Goal: Information Seeking & Learning: Learn about a topic

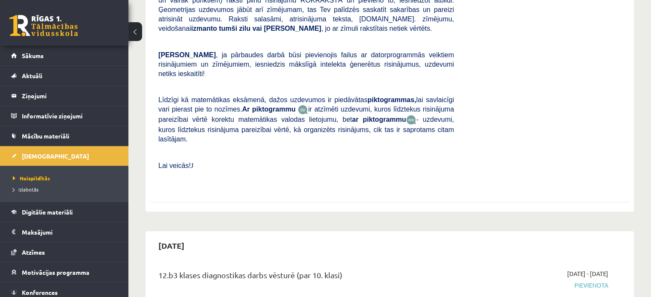
scroll to position [513, 0]
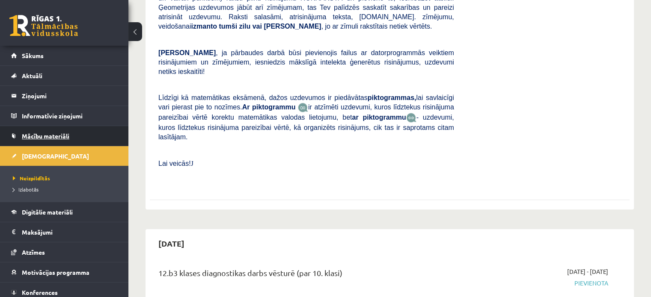
click at [53, 132] on link "Mācību materiāli" at bounding box center [64, 136] width 107 height 20
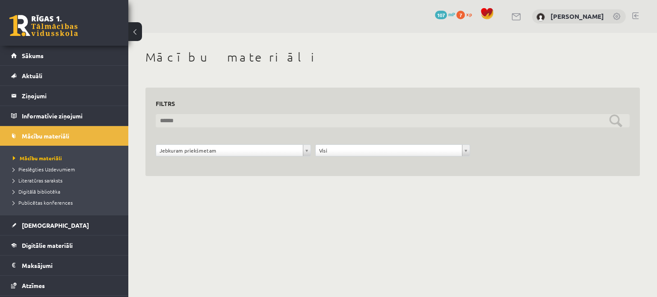
click at [617, 118] on input "text" at bounding box center [393, 120] width 474 height 13
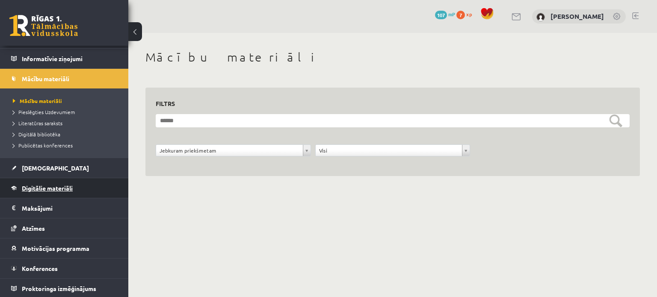
click at [52, 187] on span "Digitālie materiāli" at bounding box center [47, 188] width 51 height 8
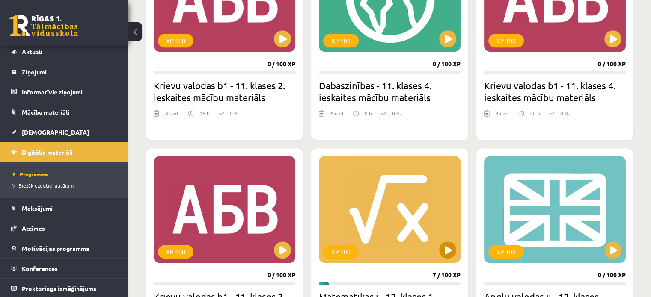
scroll to position [599, 0]
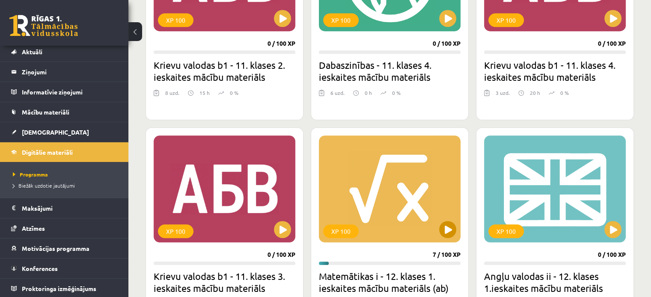
click at [378, 173] on div "XP 100" at bounding box center [390, 189] width 142 height 107
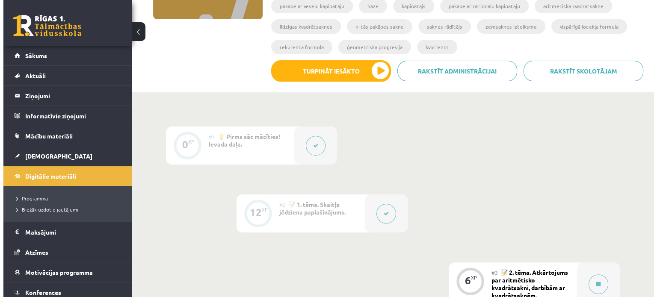
scroll to position [171, 0]
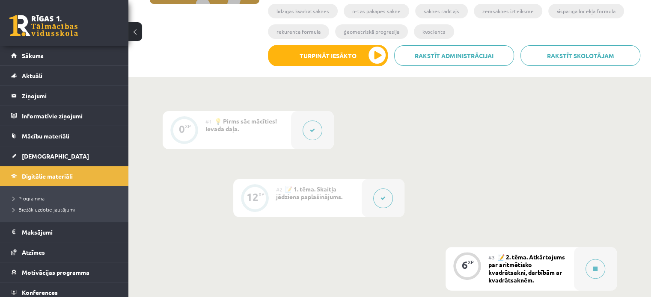
click at [383, 192] on button at bounding box center [383, 199] width 20 height 20
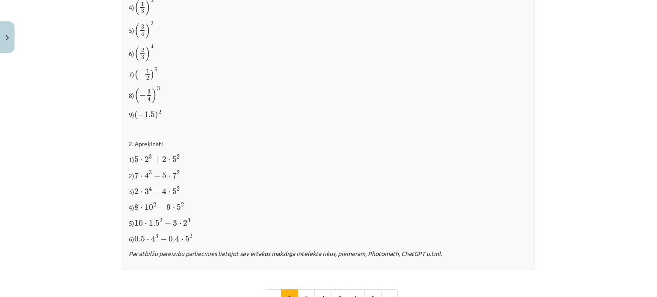
scroll to position [945, 0]
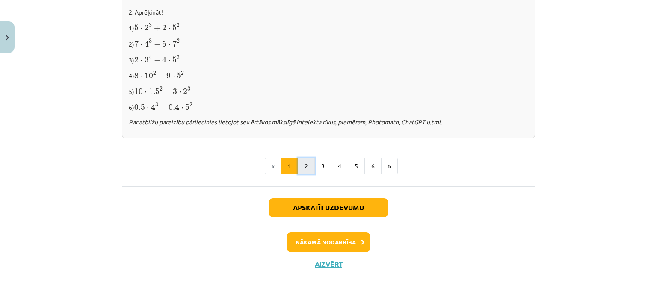
click at [309, 166] on button "2" at bounding box center [306, 166] width 17 height 17
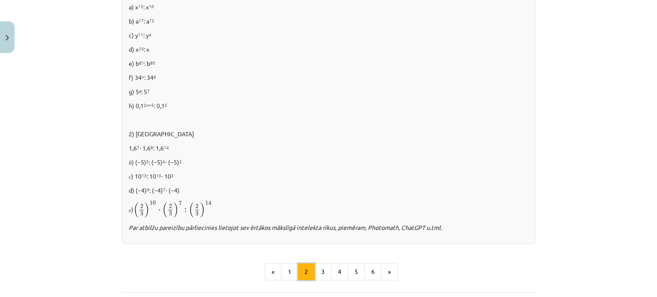
scroll to position [623, 0]
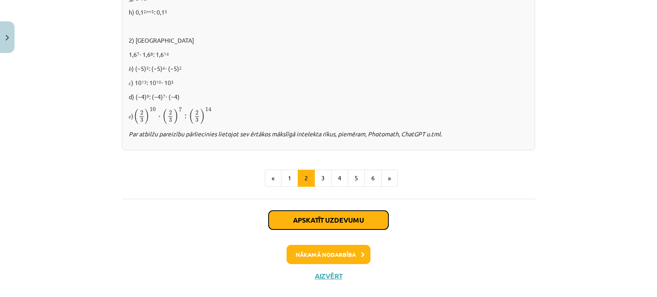
click at [310, 220] on button "Apskatīt uzdevumu" at bounding box center [329, 220] width 120 height 19
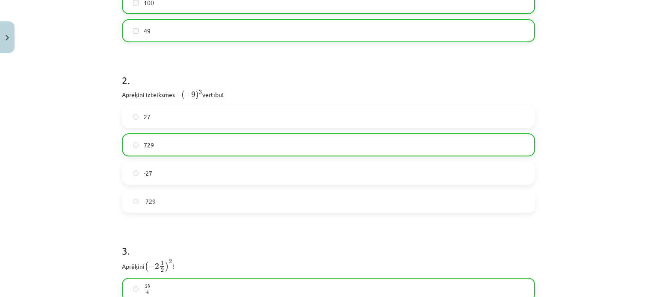
scroll to position [549, 0]
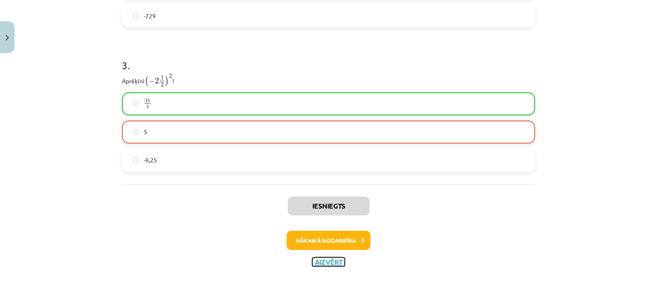
click at [320, 265] on button "Aizvērt" at bounding box center [328, 262] width 33 height 9
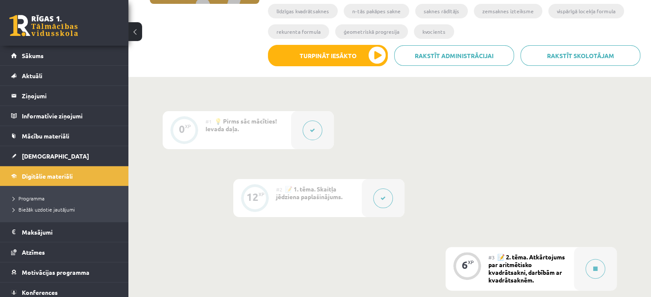
click at [371, 202] on div at bounding box center [383, 198] width 43 height 38
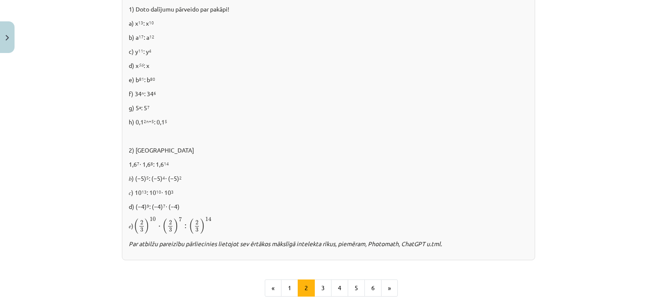
scroll to position [637, 0]
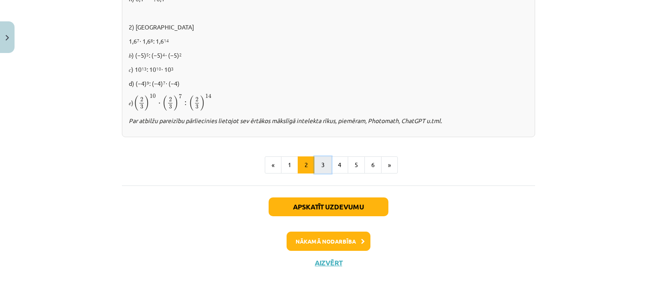
click at [320, 164] on button "3" at bounding box center [322, 165] width 17 height 17
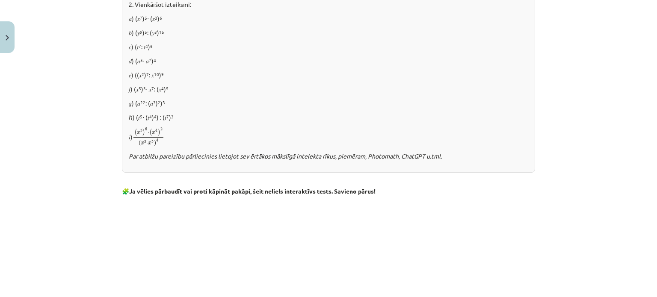
scroll to position [495, 0]
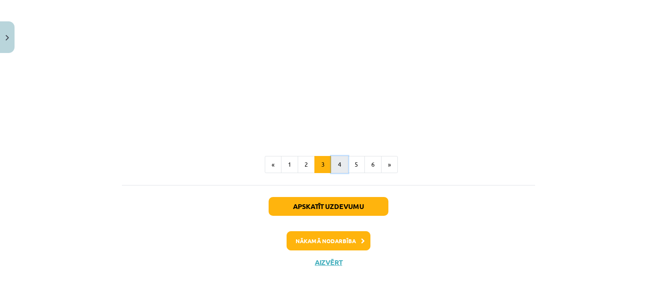
click at [335, 163] on button "4" at bounding box center [339, 164] width 17 height 17
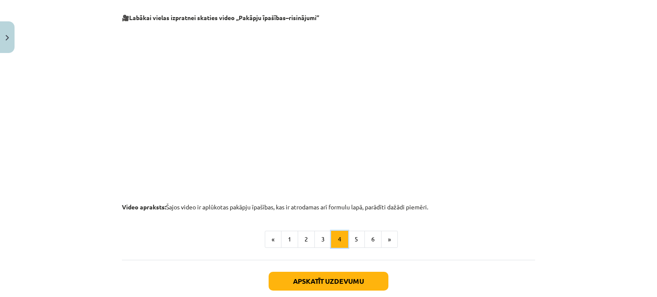
scroll to position [923, 0]
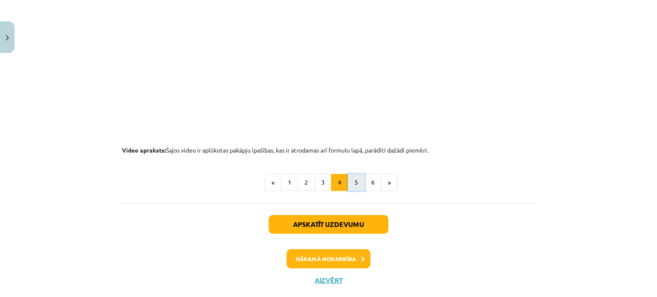
click at [348, 177] on button "5" at bounding box center [356, 182] width 17 height 17
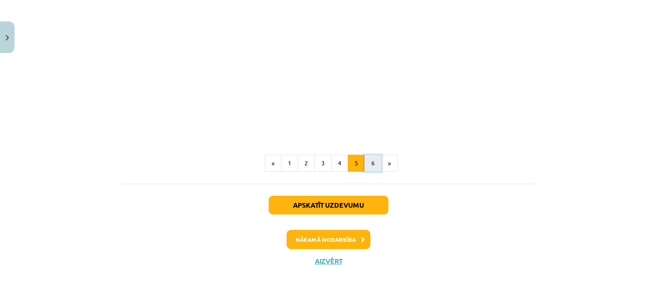
click at [366, 167] on button "6" at bounding box center [373, 163] width 17 height 17
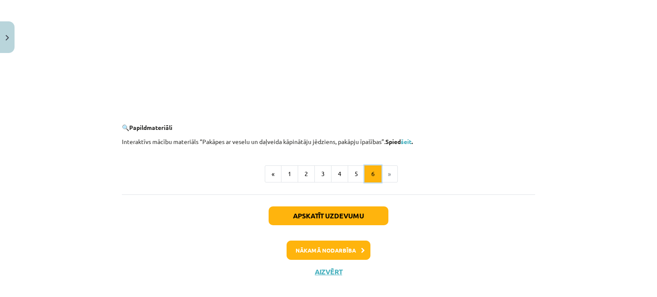
scroll to position [863, 0]
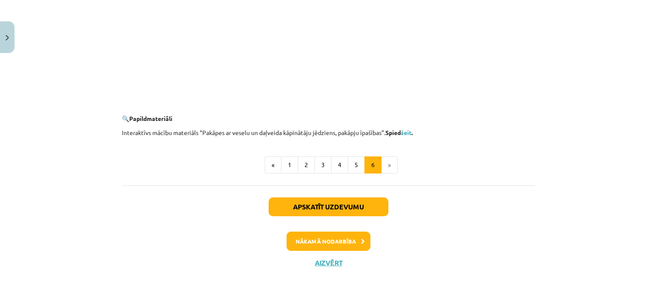
click at [383, 167] on li "»" at bounding box center [390, 165] width 16 height 17
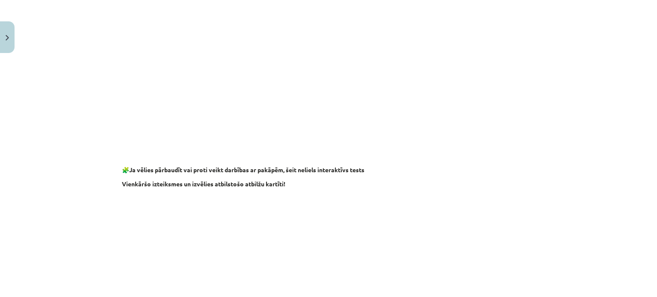
scroll to position [435, 0]
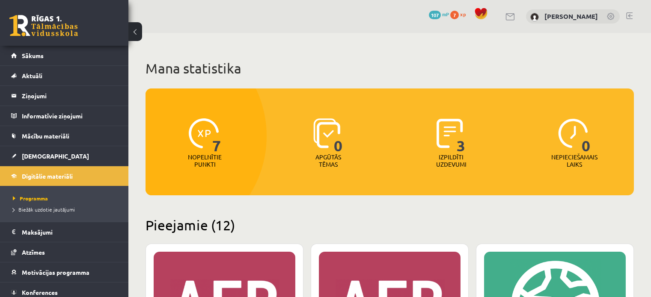
scroll to position [599, 0]
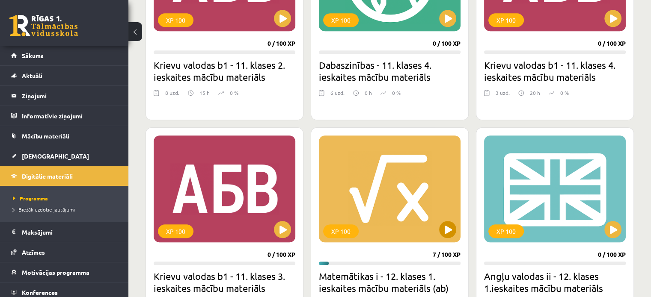
click at [397, 210] on div "XP 100" at bounding box center [390, 189] width 142 height 107
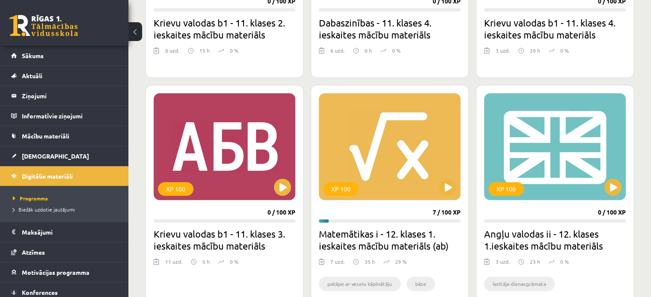
scroll to position [642, 0]
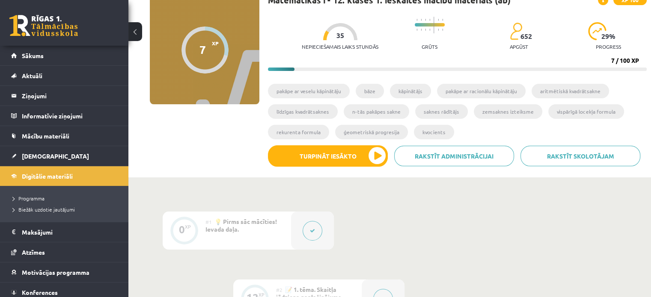
scroll to position [86, 0]
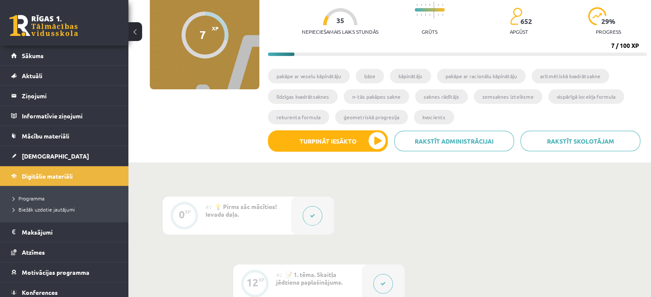
click at [294, 216] on div at bounding box center [312, 216] width 43 height 38
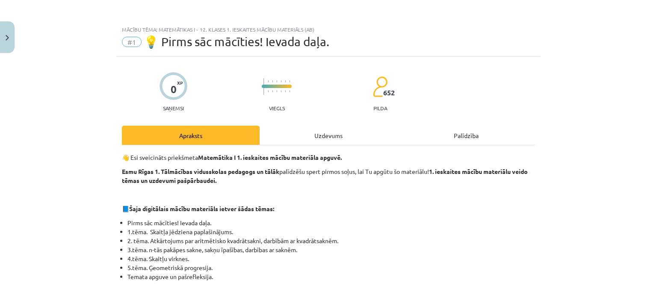
click at [7, 31] on button "Close" at bounding box center [7, 37] width 15 height 32
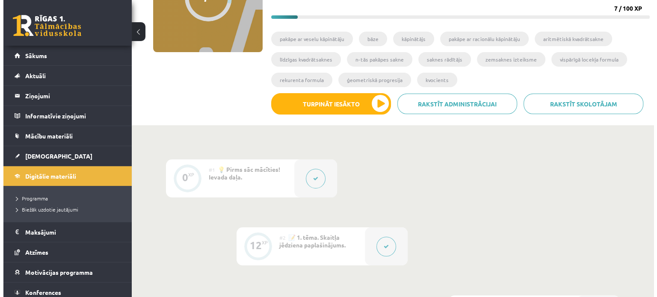
scroll to position [214, 0]
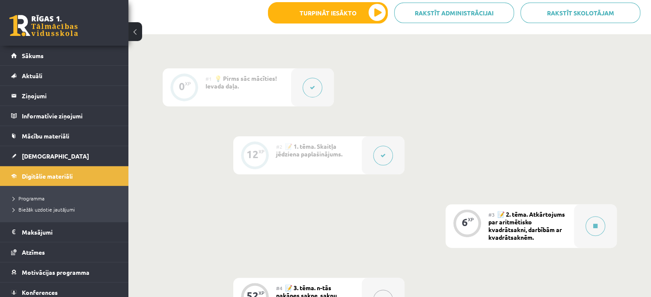
click at [386, 160] on button at bounding box center [383, 156] width 20 height 20
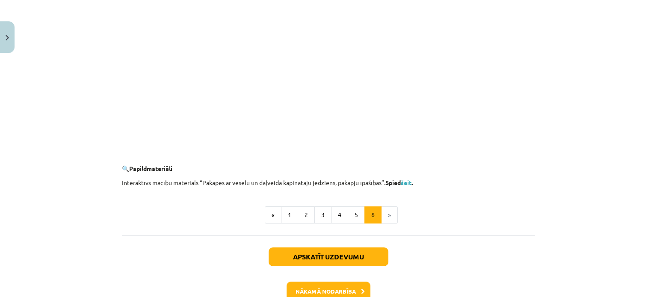
scroll to position [863, 0]
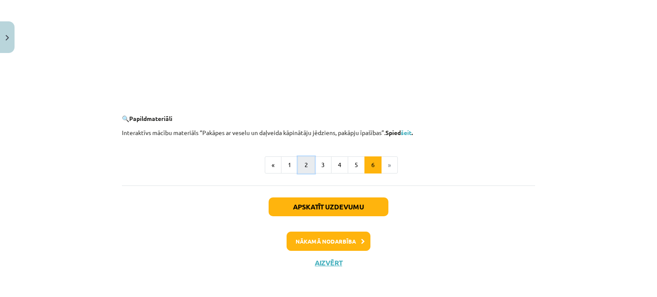
click at [299, 159] on button "2" at bounding box center [306, 165] width 17 height 17
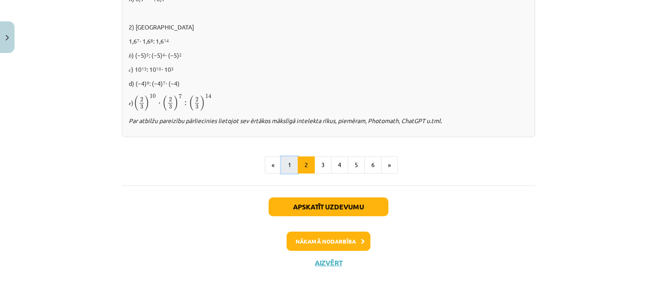
click at [288, 164] on button "1" at bounding box center [289, 165] width 17 height 17
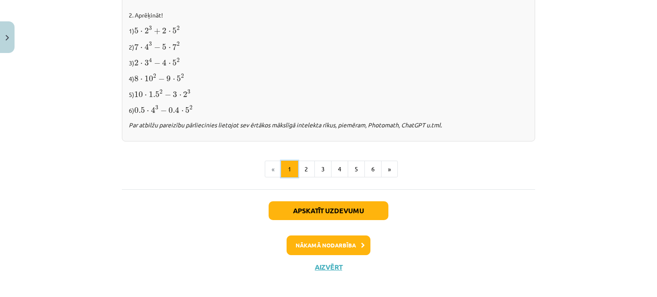
scroll to position [945, 0]
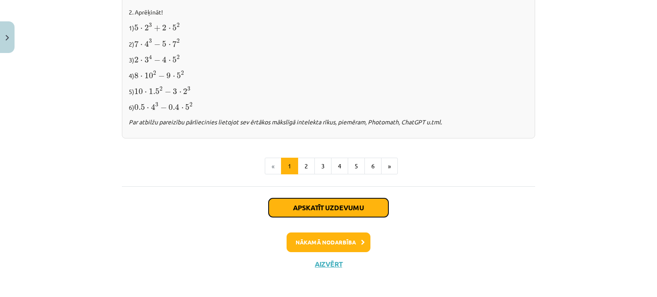
click at [311, 203] on button "Apskatīt uzdevumu" at bounding box center [329, 208] width 120 height 19
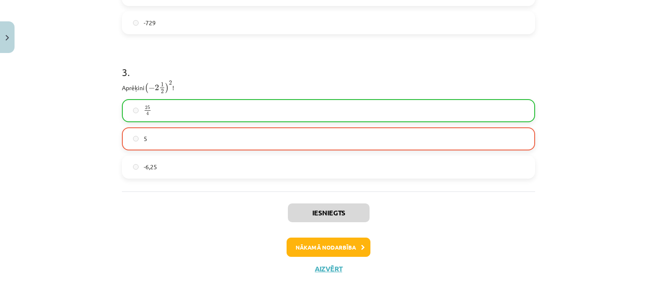
scroll to position [549, 0]
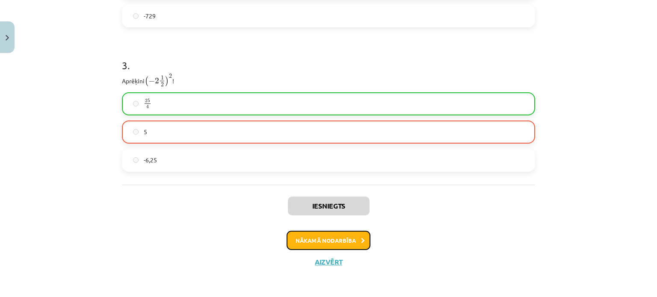
click at [337, 239] on button "Nākamā nodarbība" at bounding box center [329, 241] width 84 height 20
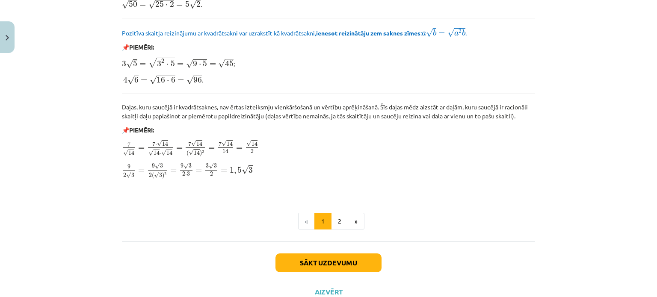
scroll to position [1042, 0]
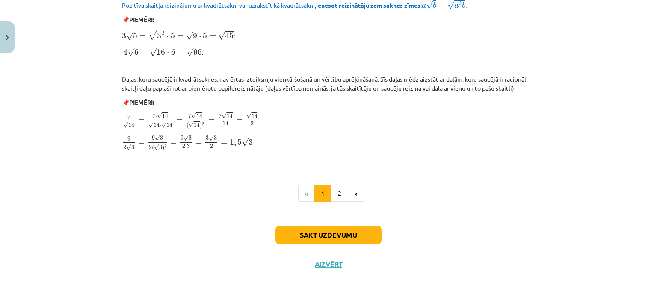
click at [307, 194] on li "«" at bounding box center [306, 193] width 17 height 17
click at [303, 191] on li "«" at bounding box center [306, 193] width 17 height 17
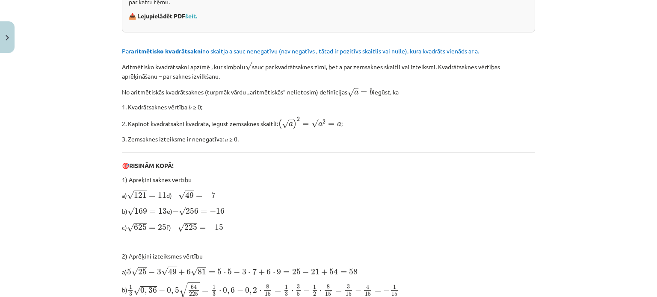
scroll to position [0, 0]
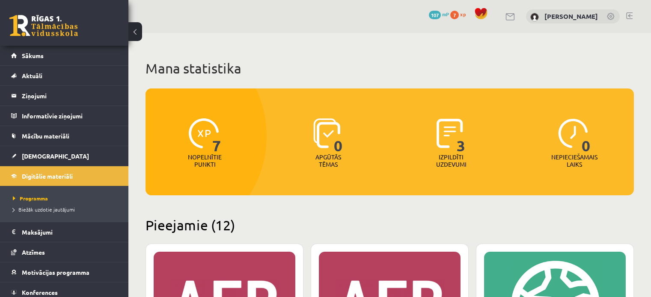
scroll to position [642, 0]
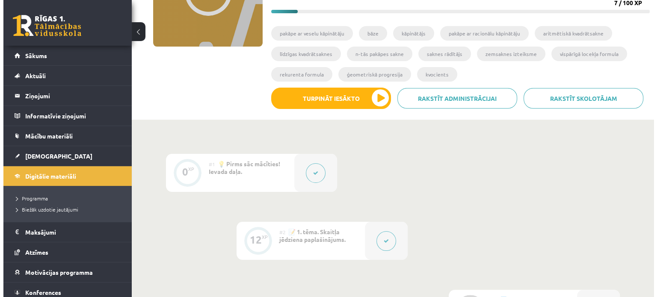
scroll to position [214, 0]
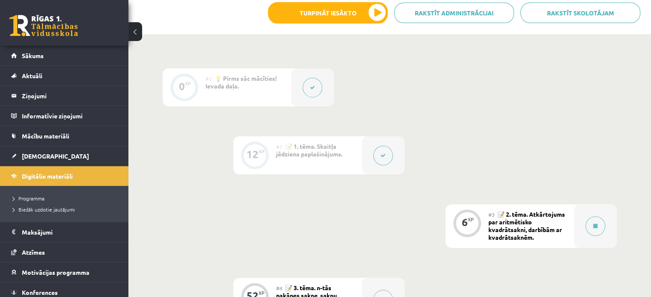
click at [378, 163] on button at bounding box center [383, 156] width 20 height 20
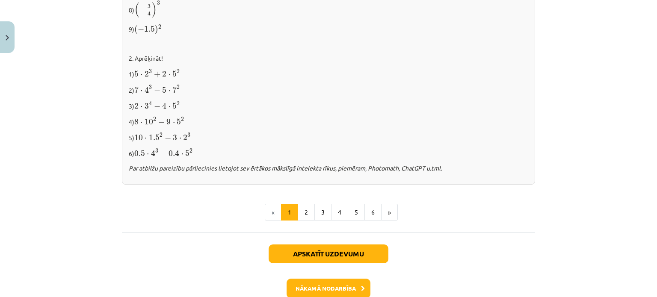
scroll to position [945, 0]
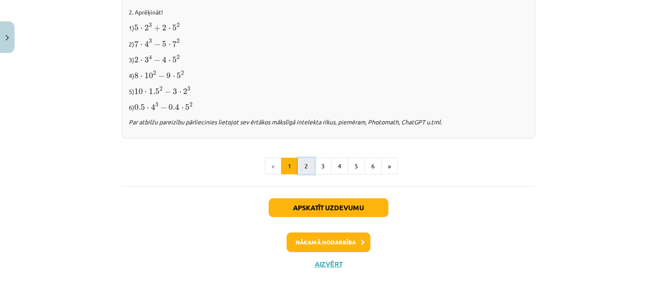
click at [305, 163] on button "2" at bounding box center [306, 166] width 17 height 17
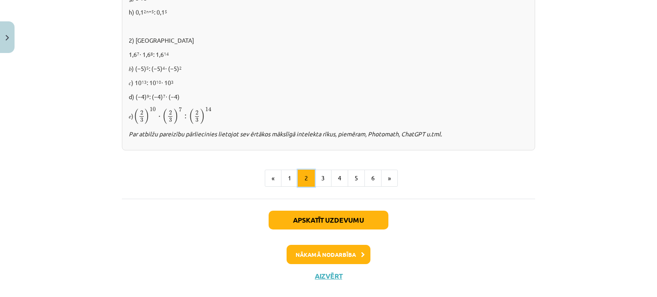
scroll to position [637, 0]
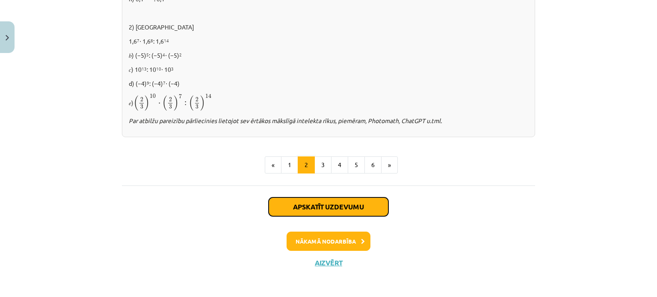
click at [297, 198] on button "Apskatīt uzdevumu" at bounding box center [329, 207] width 120 height 19
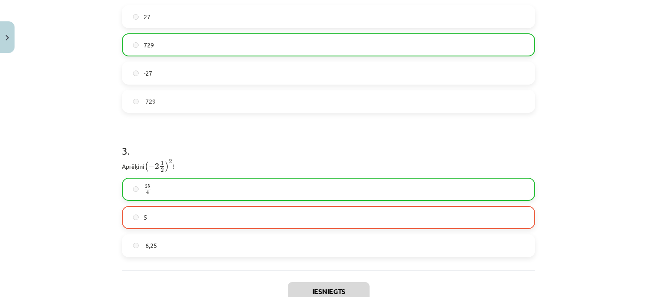
scroll to position [535, 0]
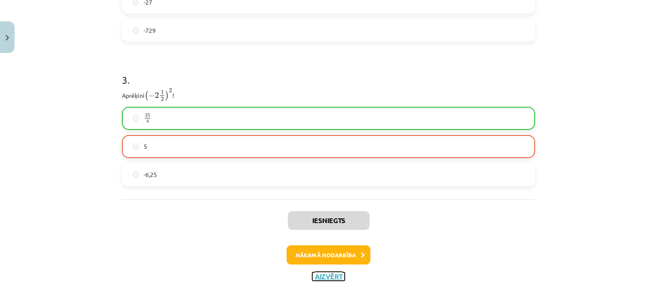
click at [320, 276] on button "Aizvērt" at bounding box center [328, 277] width 33 height 9
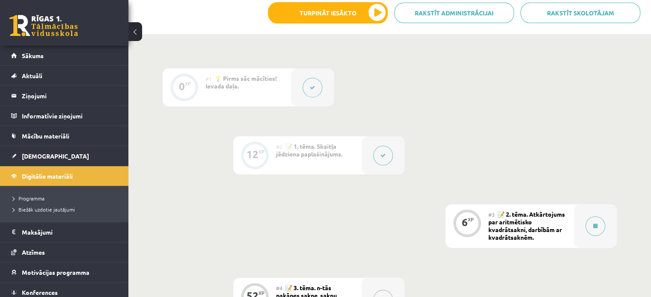
click at [353, 133] on div "0 XP #1 💡 Pirms sāc mācīties! Ievada daļa. 12 XP #2 📝 1. tēma. Skaitļa jēdziena…" at bounding box center [390, 296] width 454 height 457
click at [377, 152] on button at bounding box center [383, 156] width 20 height 20
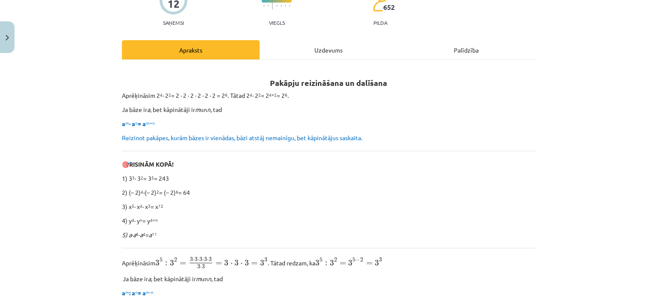
scroll to position [43, 0]
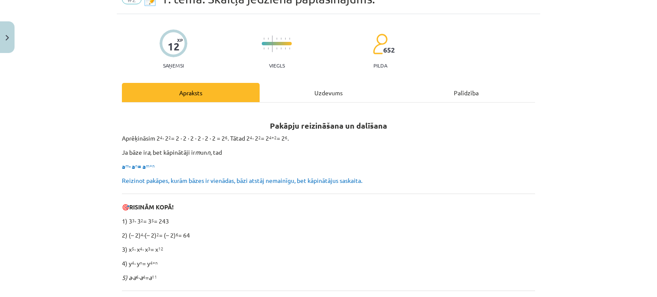
click at [350, 98] on div "Uzdevums" at bounding box center [329, 92] width 138 height 19
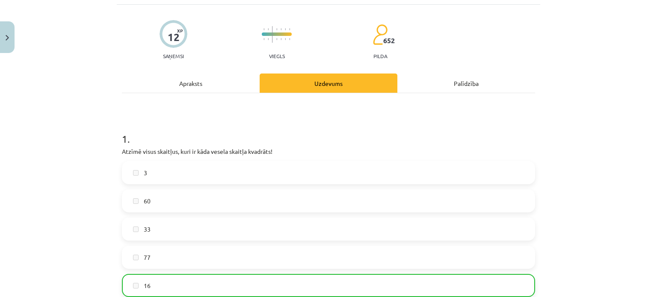
scroll to position [0, 0]
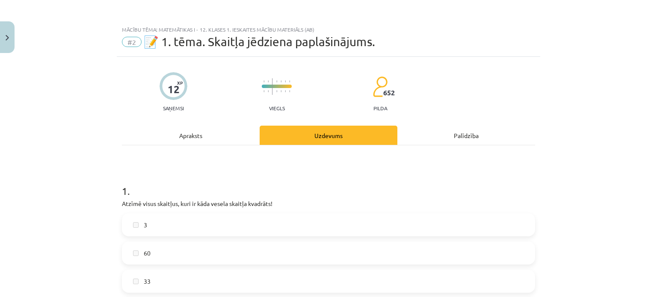
click at [212, 131] on div "Apraksts" at bounding box center [191, 135] width 138 height 19
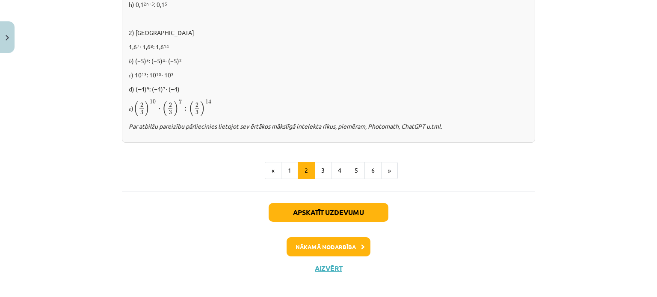
scroll to position [637, 0]
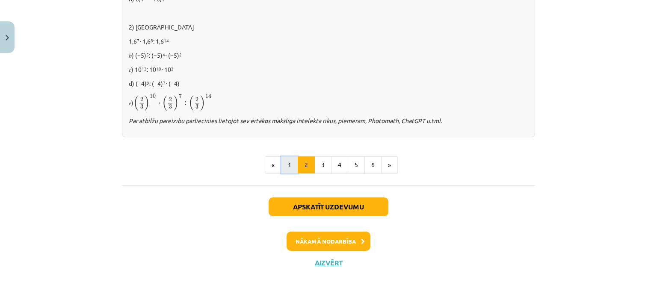
click at [283, 166] on button "1" at bounding box center [289, 165] width 17 height 17
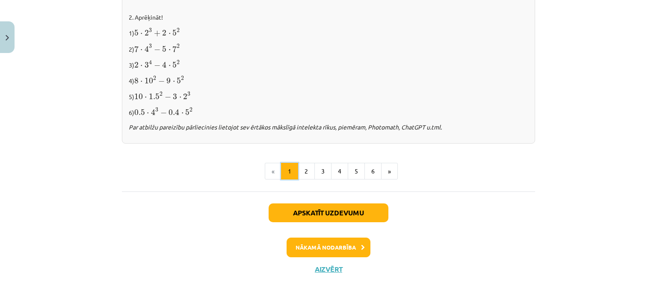
scroll to position [945, 0]
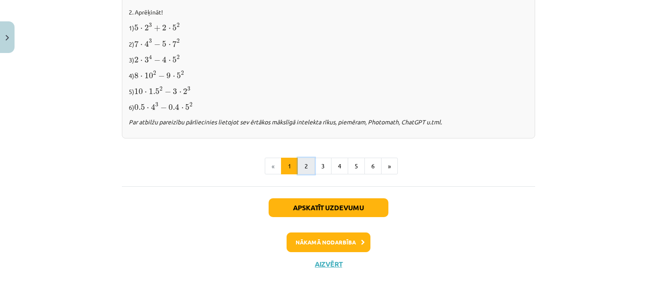
click at [302, 162] on button "2" at bounding box center [306, 166] width 17 height 17
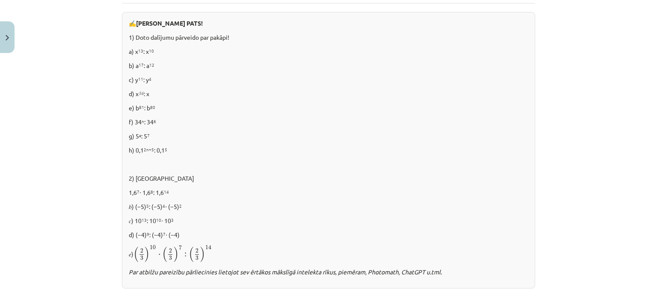
scroll to position [495, 0]
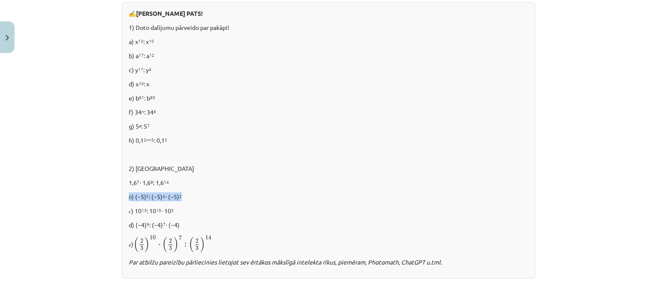
drag, startPoint x: 189, startPoint y: 194, endPoint x: 120, endPoint y: 197, distance: 69.0
click at [122, 197] on div "✍️ [PERSON_NAME] PATS! 1) Doto dalījumu pārveido par pakāpi! a) x 13 : x 10 b) …" at bounding box center [328, 140] width 413 height 277
click at [145, 200] on div "✍️ [PERSON_NAME] PATS! 1) Doto dalījumu pārveido par pakāpi! a) x 13 : x 10 b) …" at bounding box center [328, 140] width 413 height 277
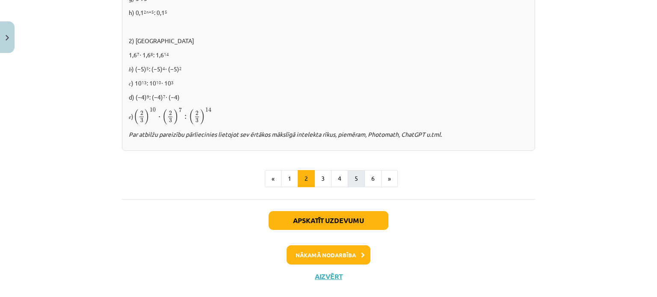
scroll to position [623, 0]
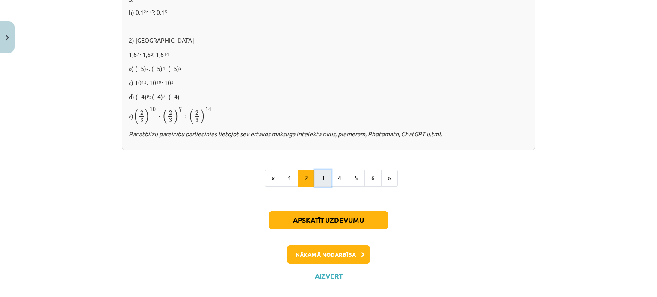
click at [316, 182] on button "3" at bounding box center [322, 178] width 17 height 17
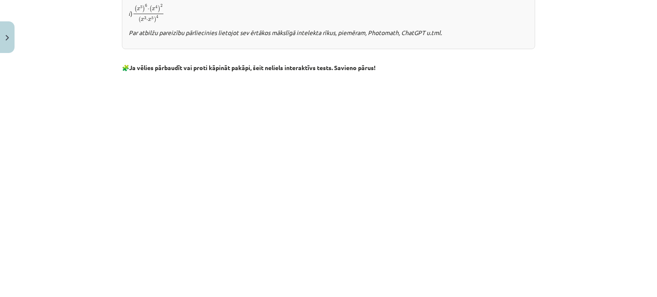
scroll to position [666, 0]
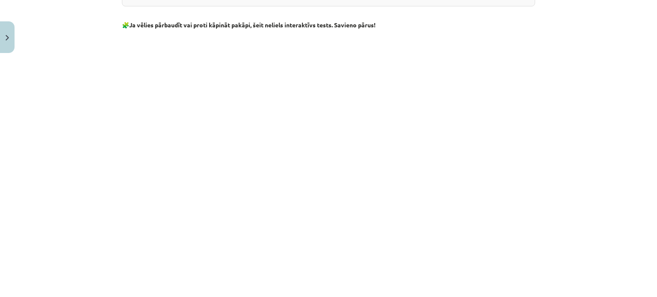
click at [96, 41] on div "Mācību tēma: Matemātikas i - 12. klases 1. ieskaites mācību materiāls (ab) #2 📝…" at bounding box center [328, 148] width 657 height 297
click at [549, 144] on div "Mācību tēma: Matemātikas i - 12. klases 1. ieskaites mācību materiāls (ab) #2 📝…" at bounding box center [328, 148] width 657 height 297
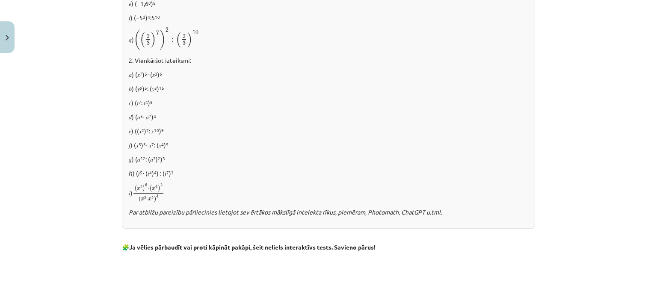
scroll to position [424, 0]
